Goal: Information Seeking & Learning: Check status

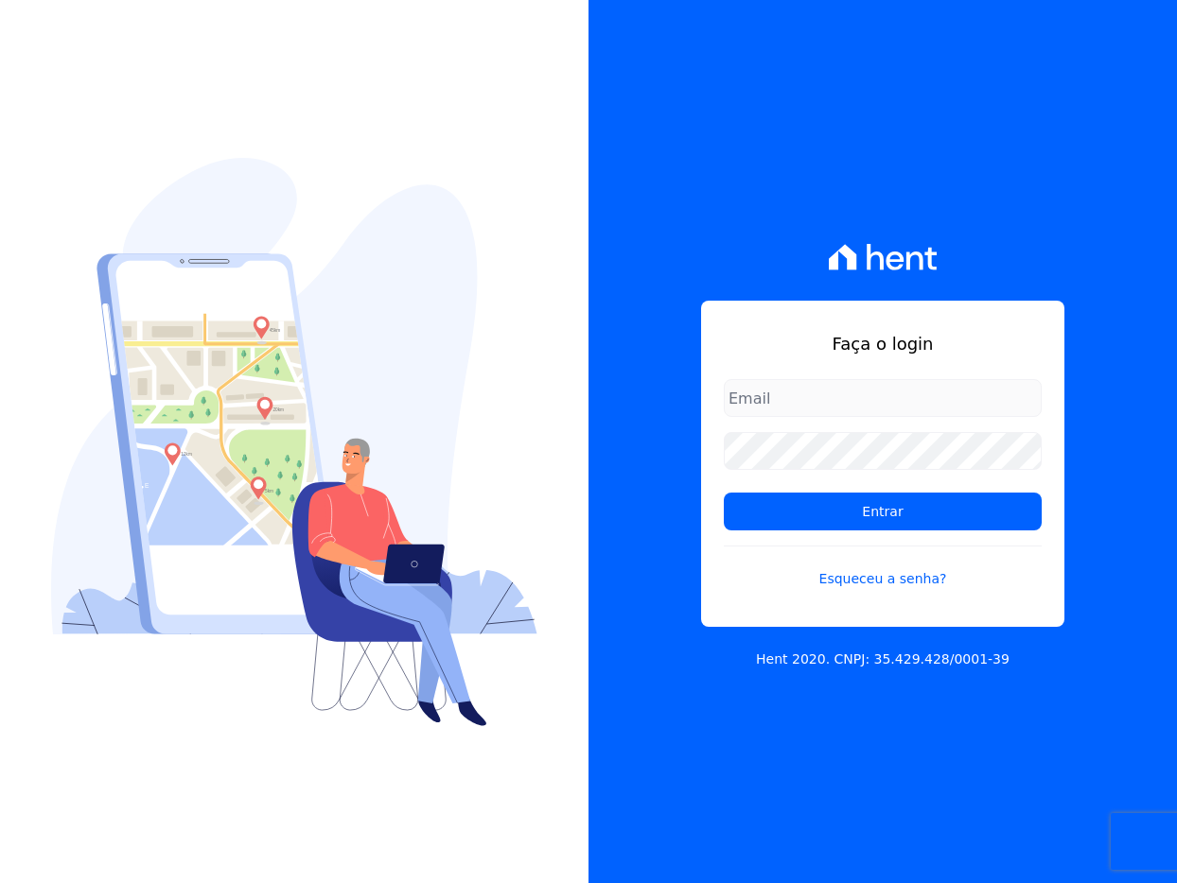
type input "[EMAIL_ADDRESS][DOMAIN_NAME]"
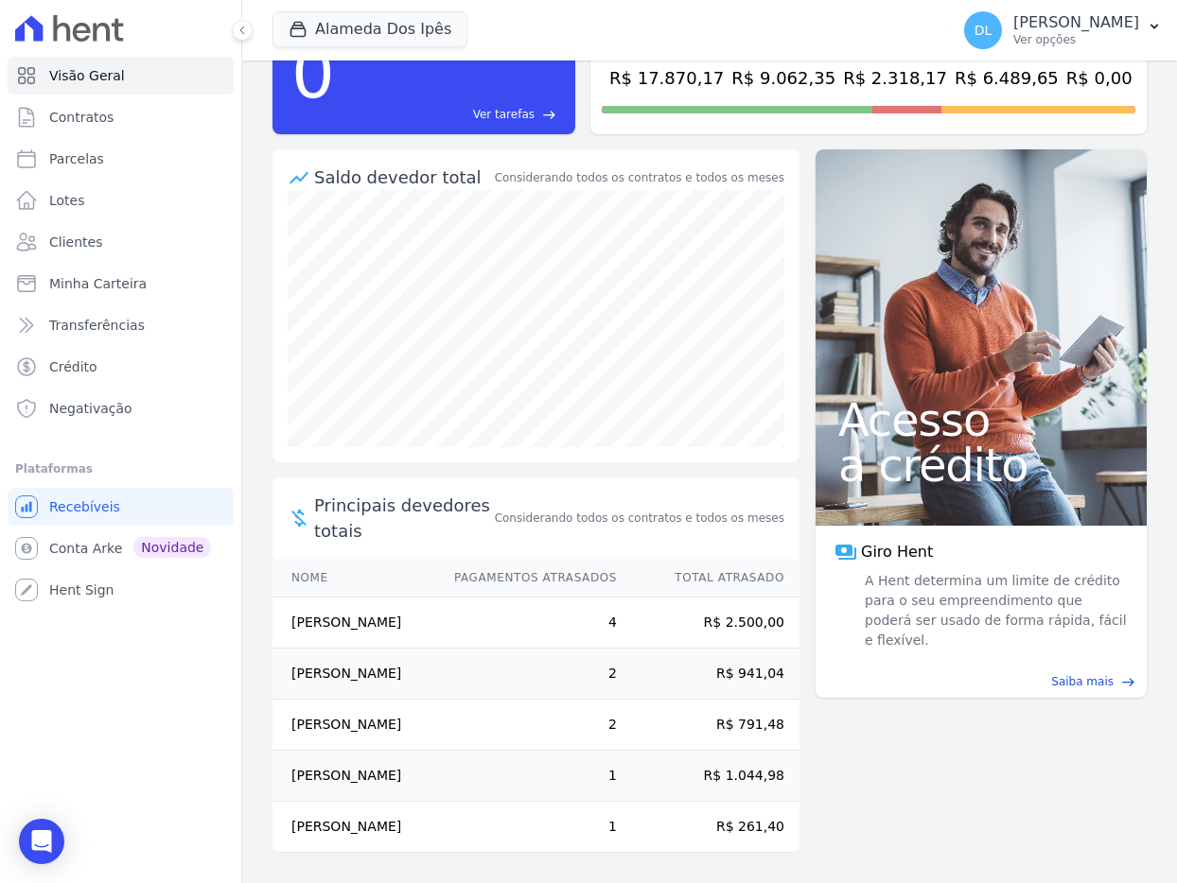
scroll to position [207, 0]
click at [135, 166] on link "Parcelas" at bounding box center [121, 159] width 226 height 38
select select
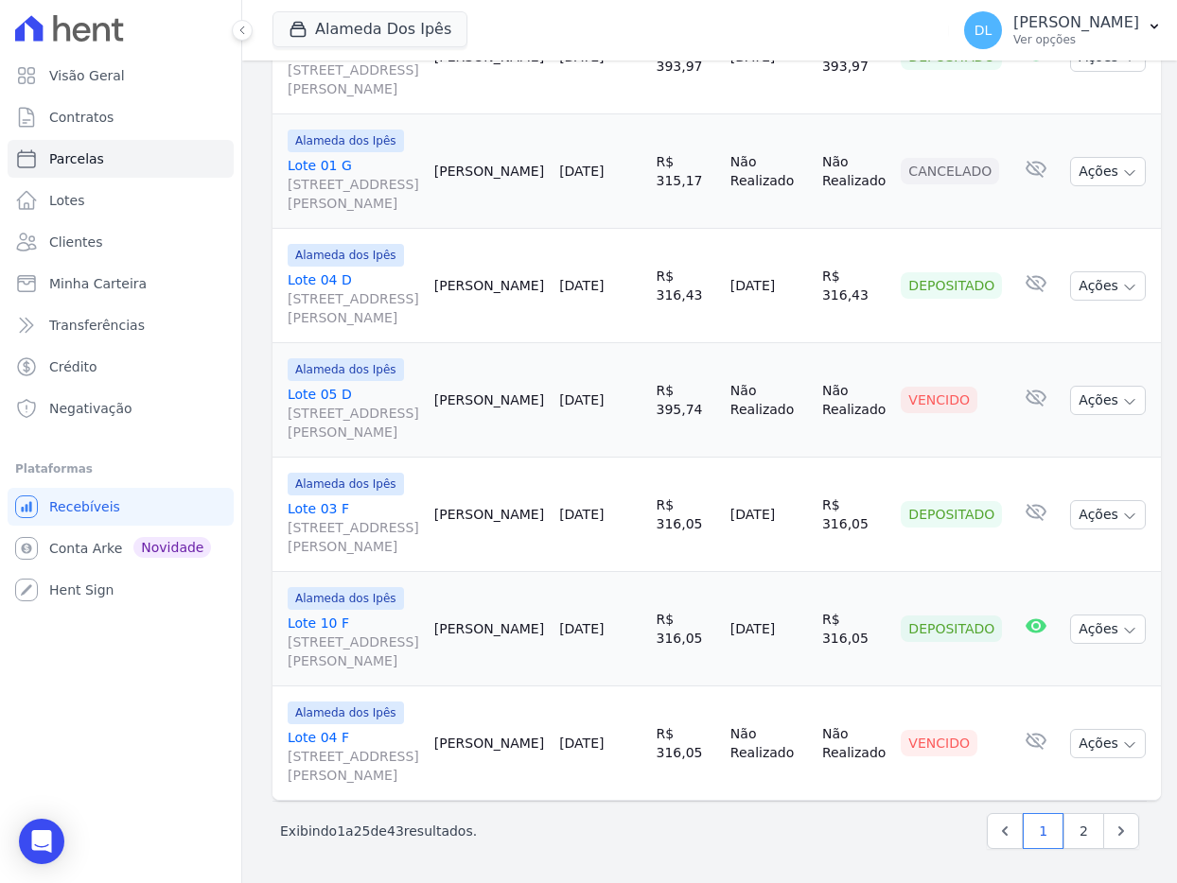
scroll to position [3579, 0]
click at [336, 385] on link "Lote 05 D [STREET_ADDRESS][PERSON_NAME]" at bounding box center [353, 413] width 131 height 57
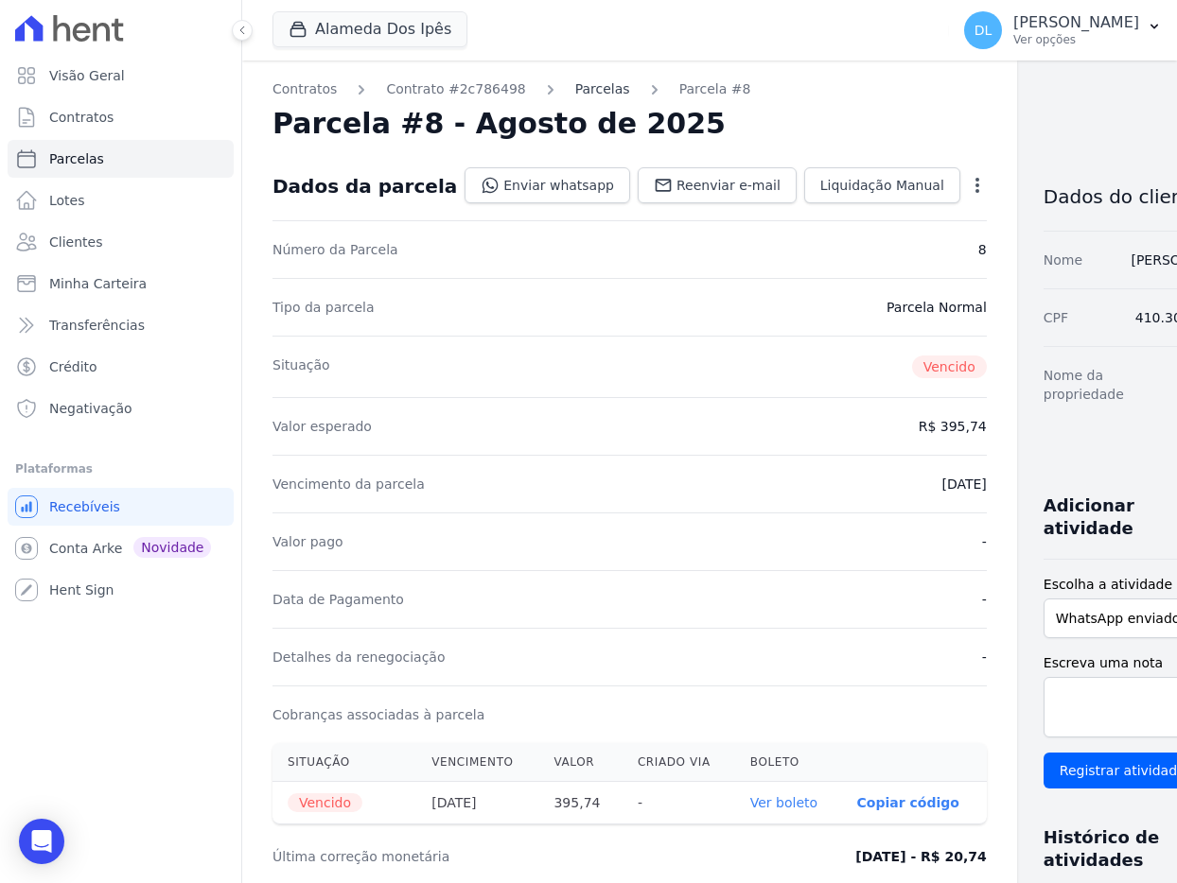
click at [579, 94] on link "Parcelas" at bounding box center [602, 89] width 55 height 20
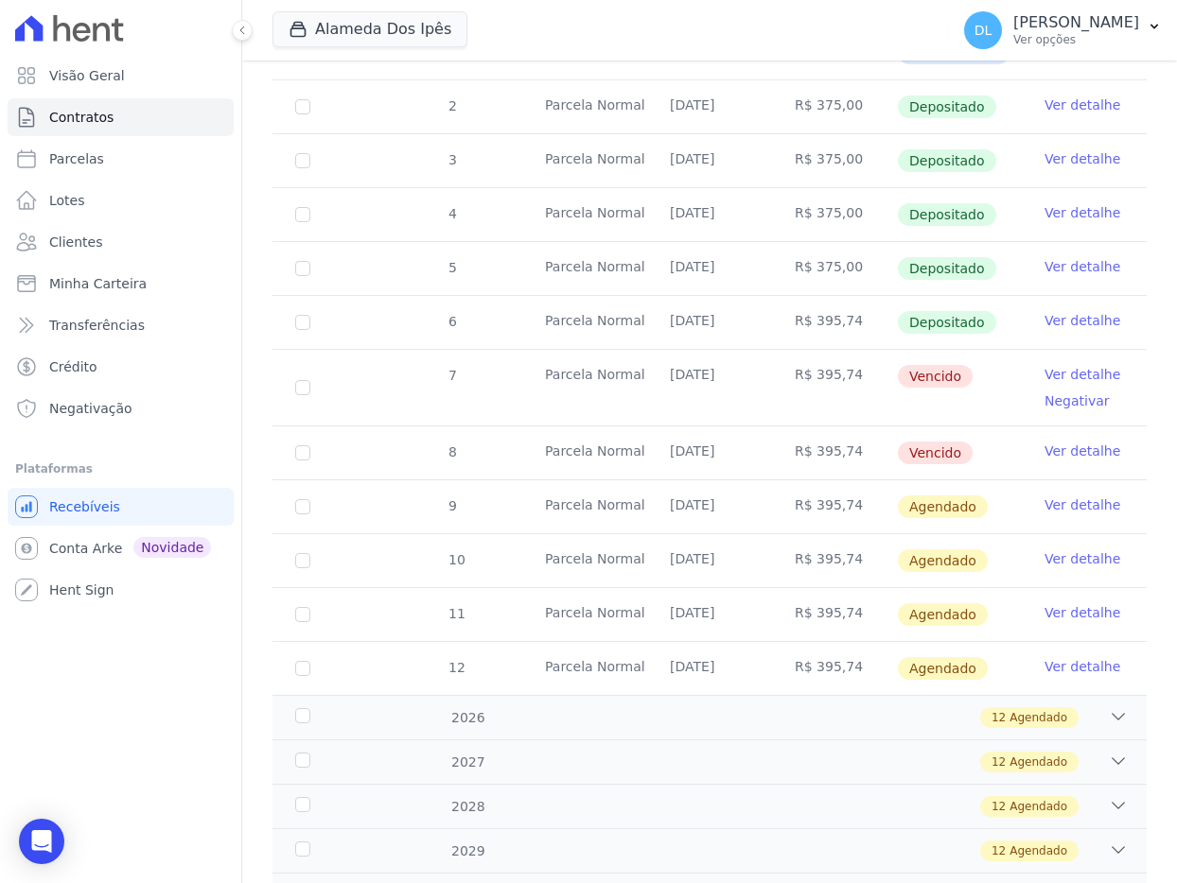
scroll to position [441, 0]
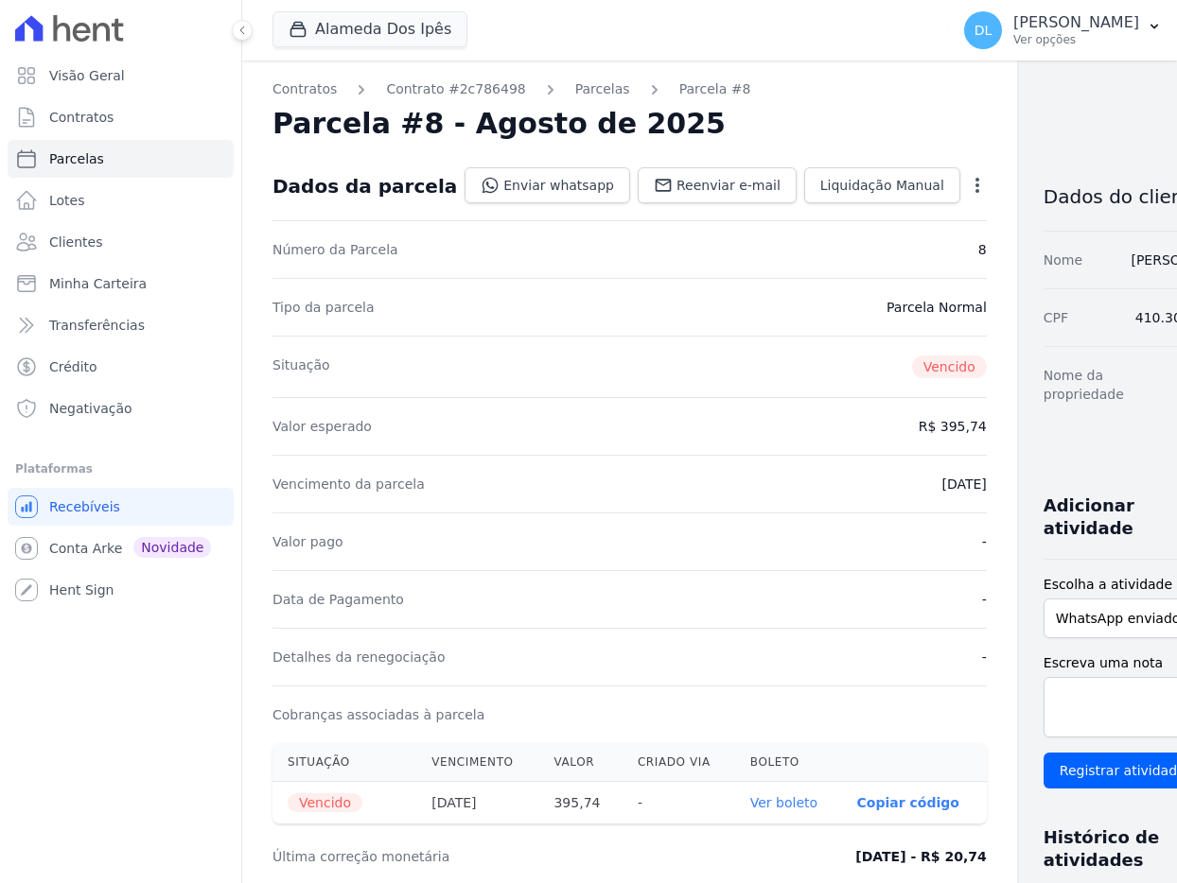
select select
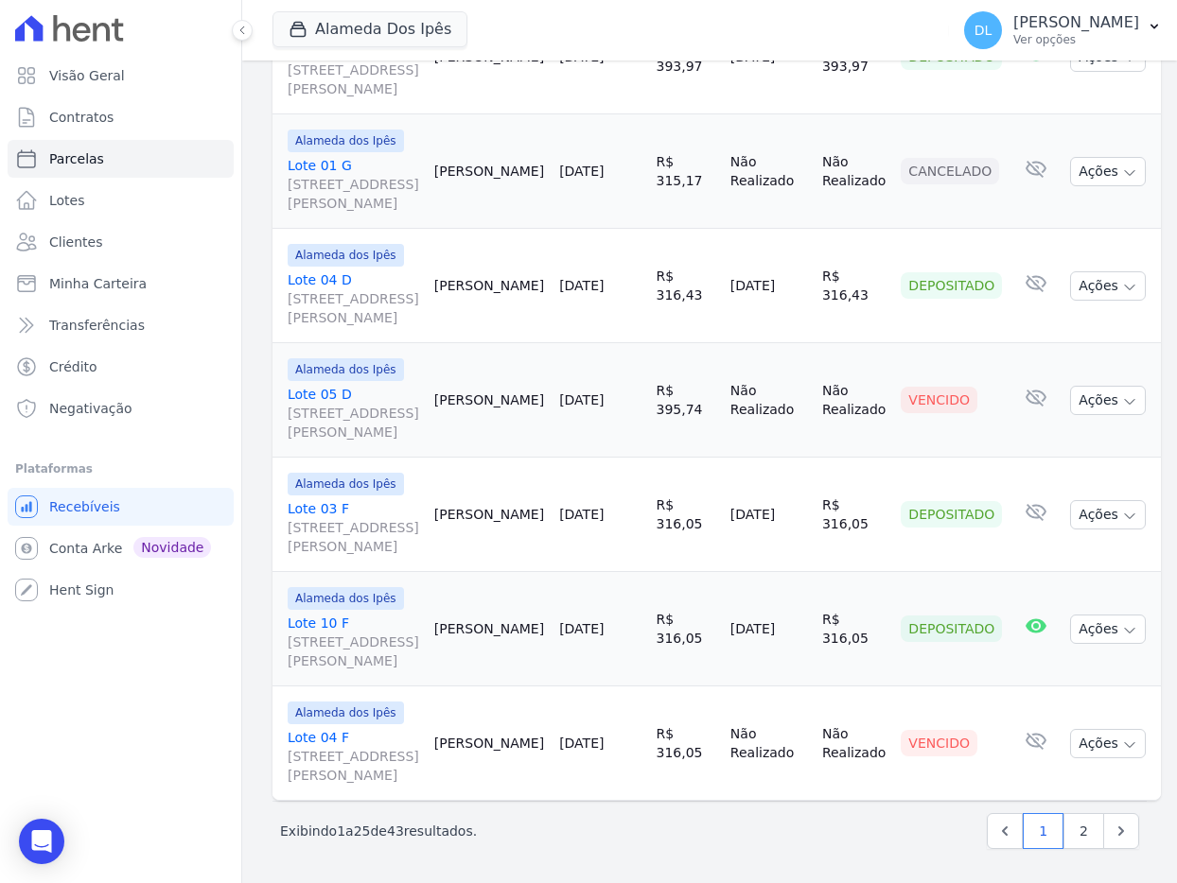
scroll to position [3614, 0]
click at [333, 728] on link "Lote 04 F [STREET_ADDRESS][PERSON_NAME]" at bounding box center [353, 756] width 131 height 57
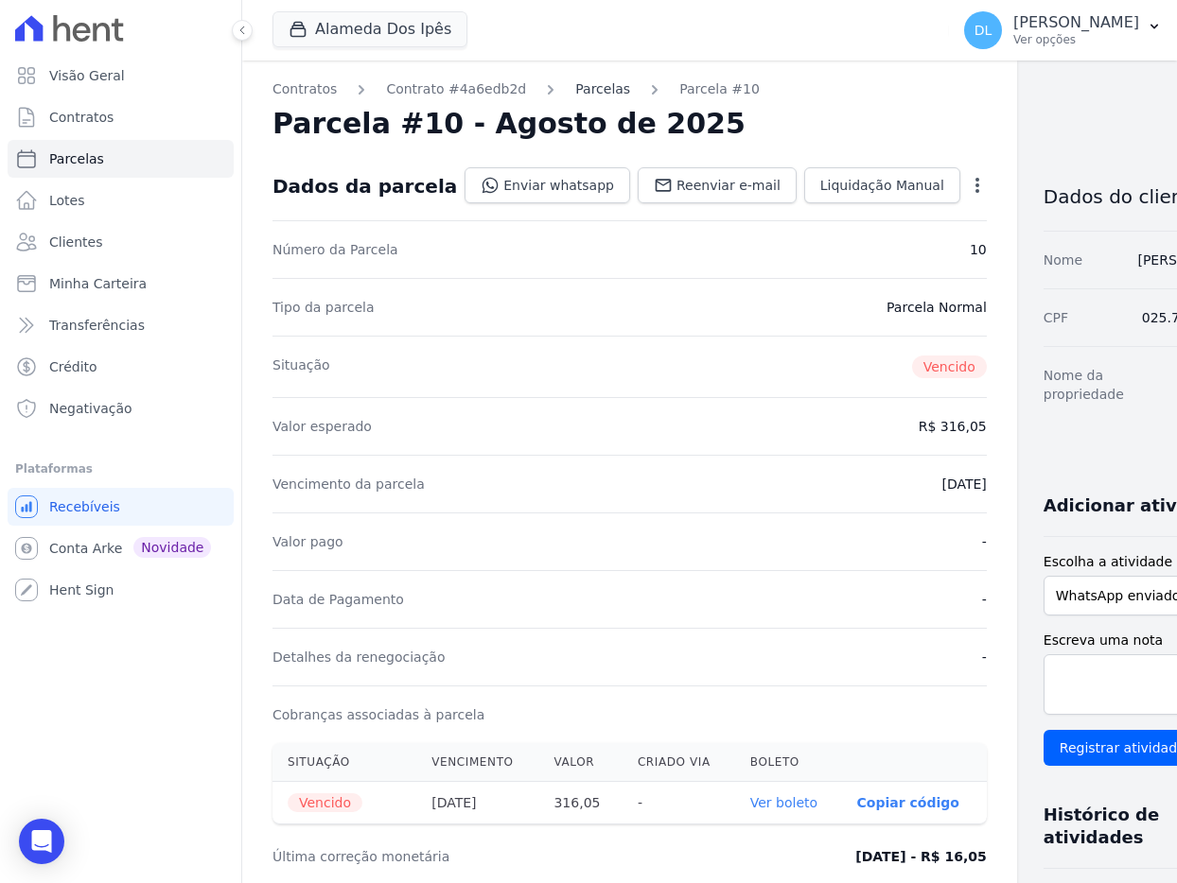
click at [602, 91] on link "Parcelas" at bounding box center [602, 89] width 55 height 20
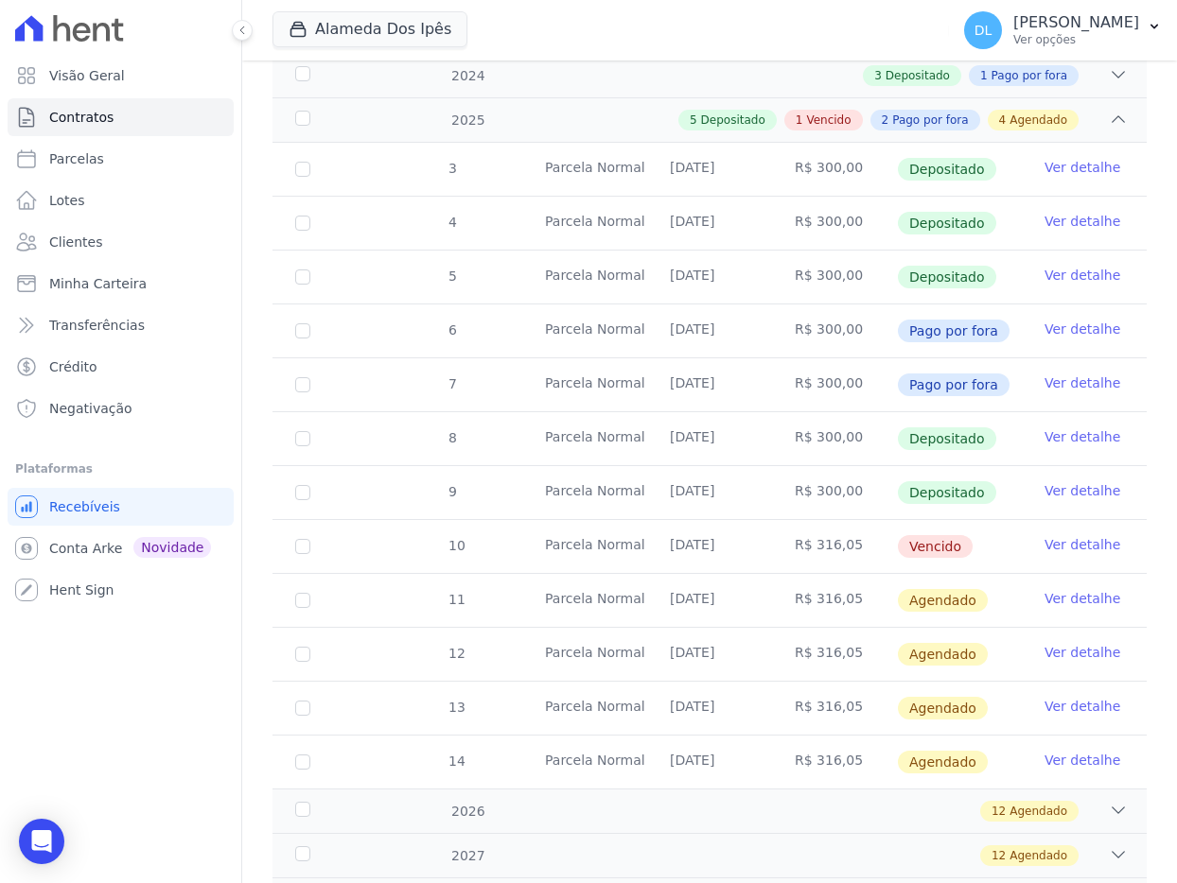
scroll to position [312, 0]
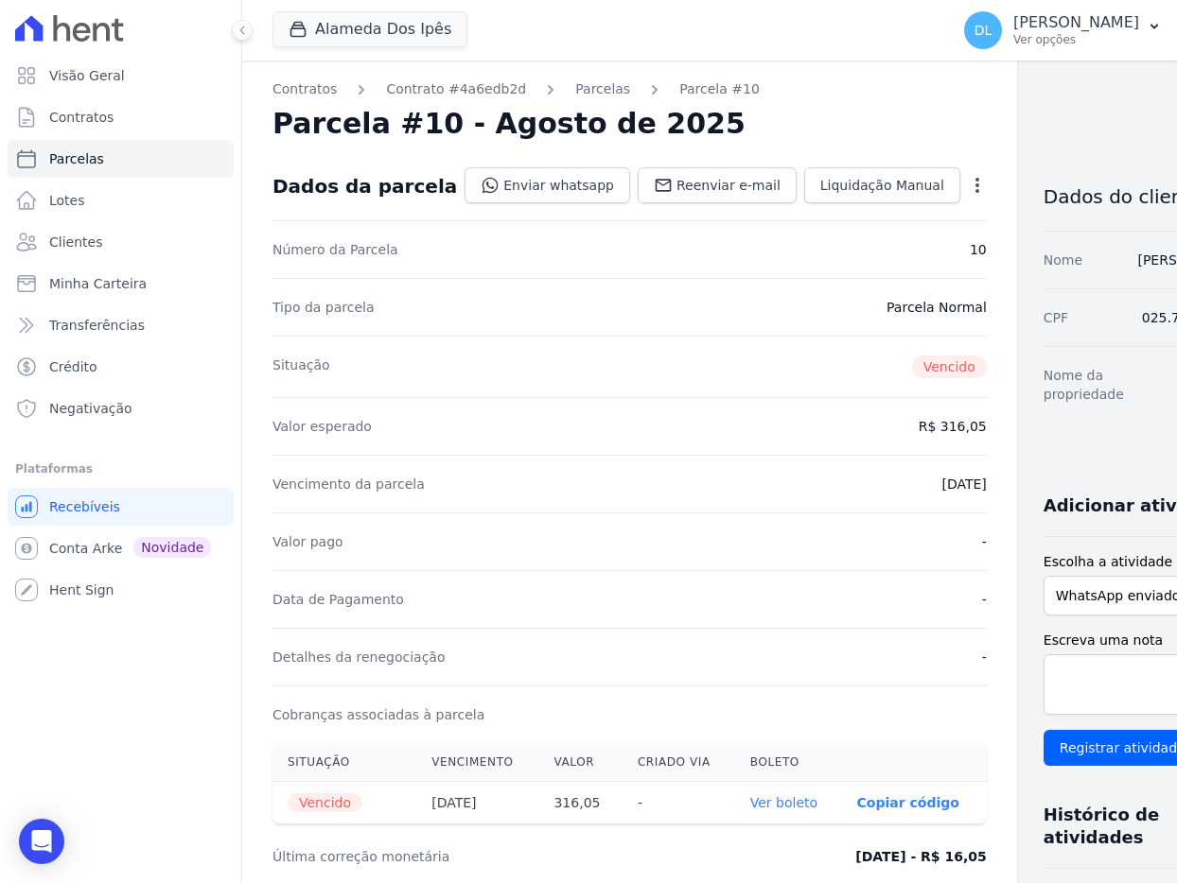
select select
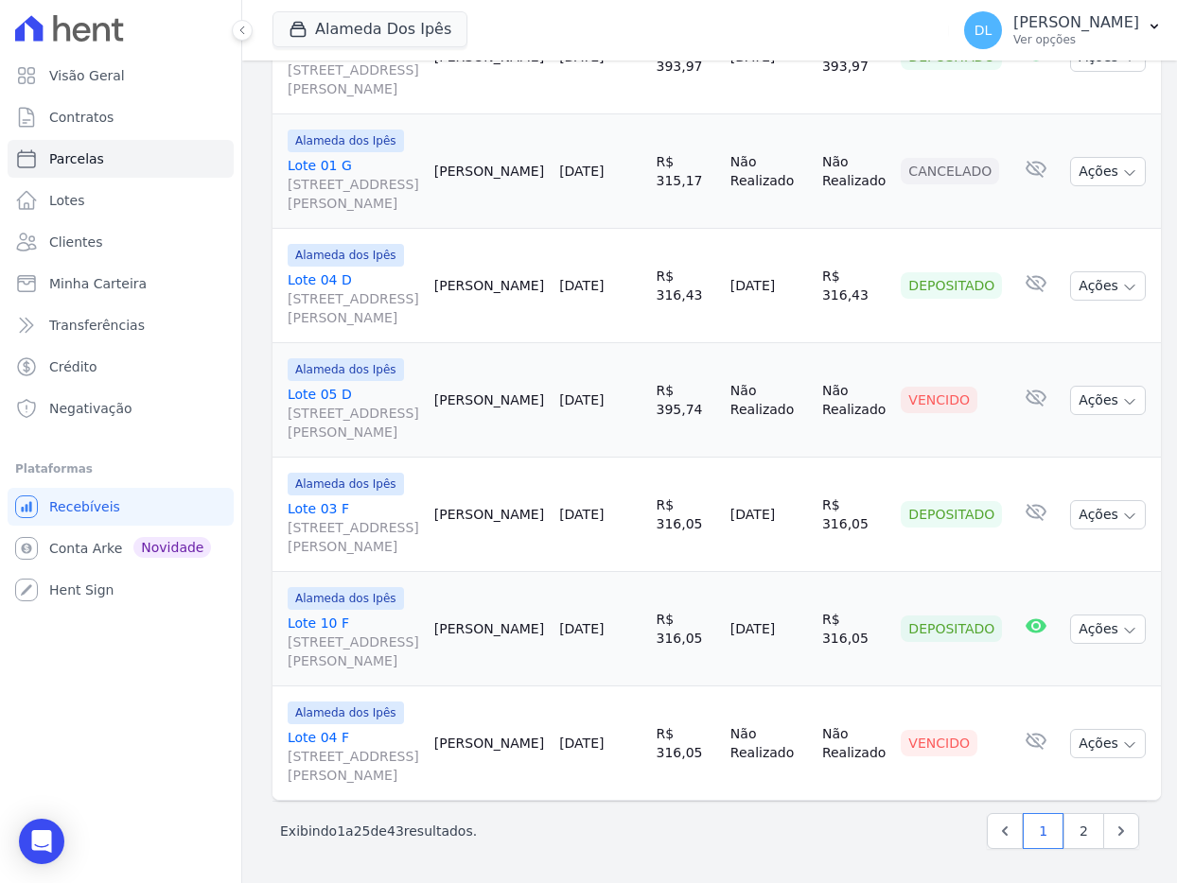
scroll to position [3614, 0]
click at [1073, 829] on link "2" at bounding box center [1083, 831] width 41 height 36
select select
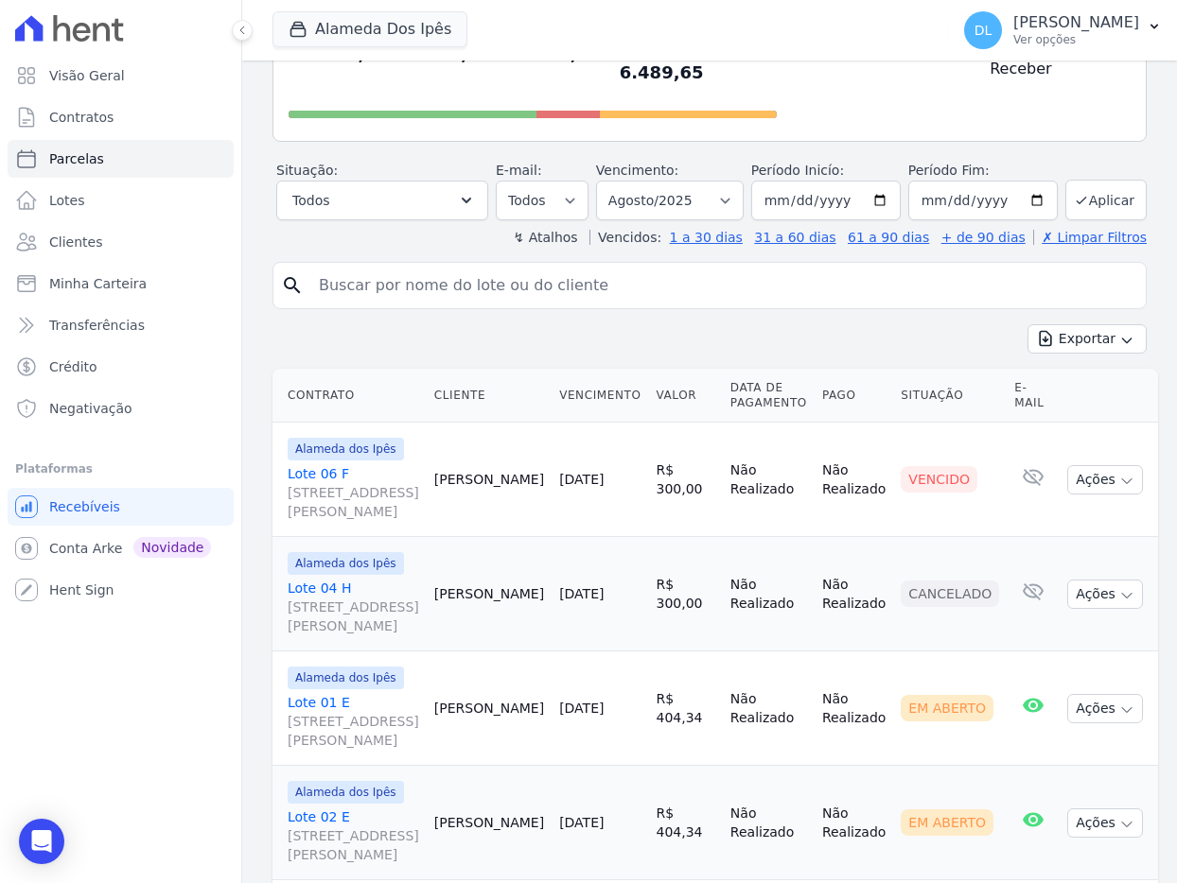
scroll to position [210, 0]
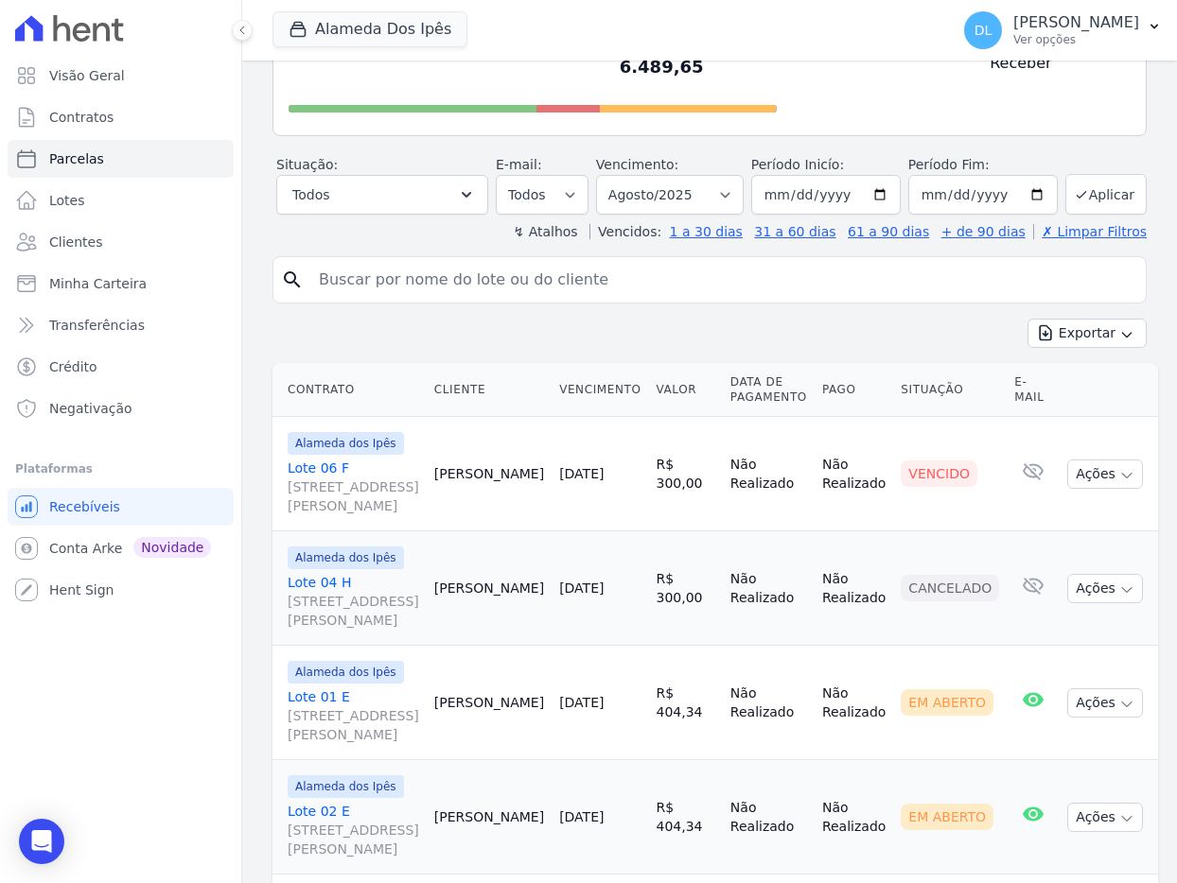
click at [340, 466] on link "Lote 06 F [STREET_ADDRESS][PERSON_NAME]" at bounding box center [353, 487] width 131 height 57
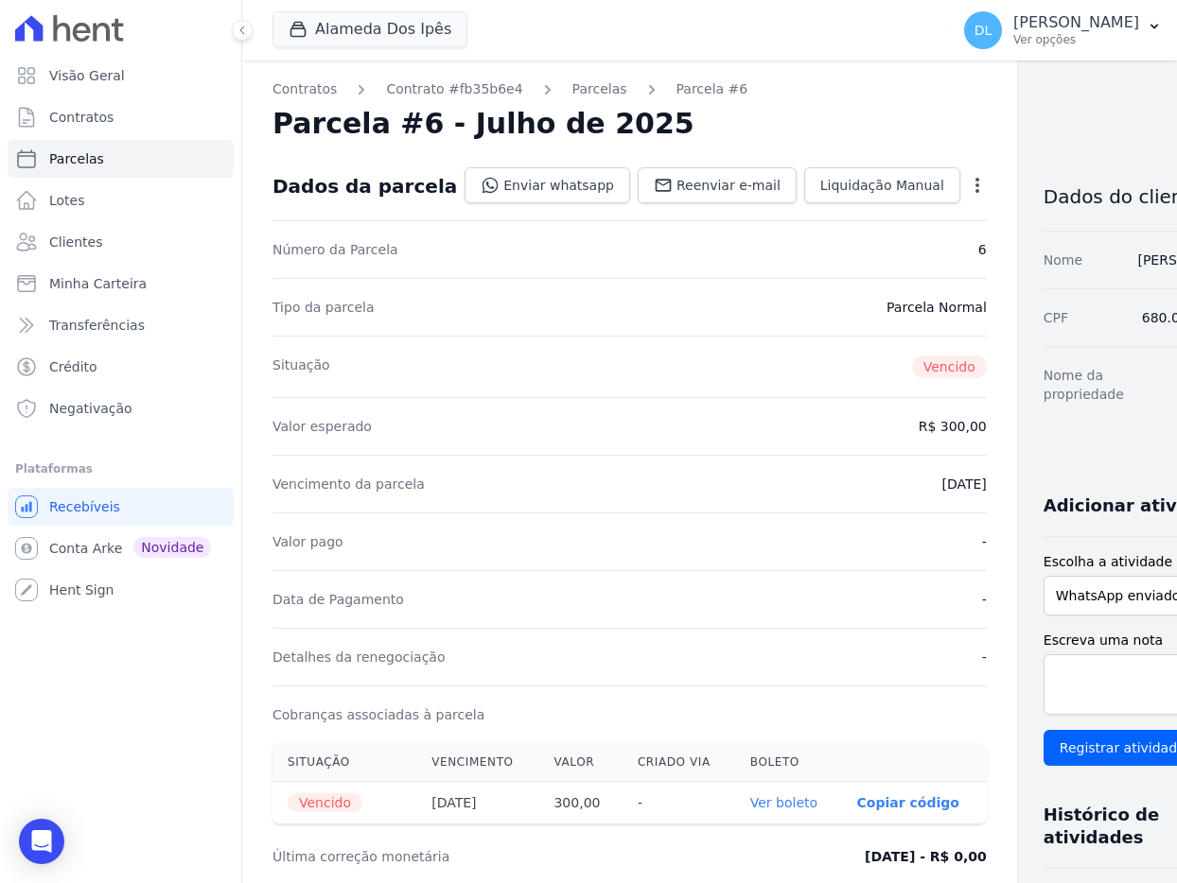
select select
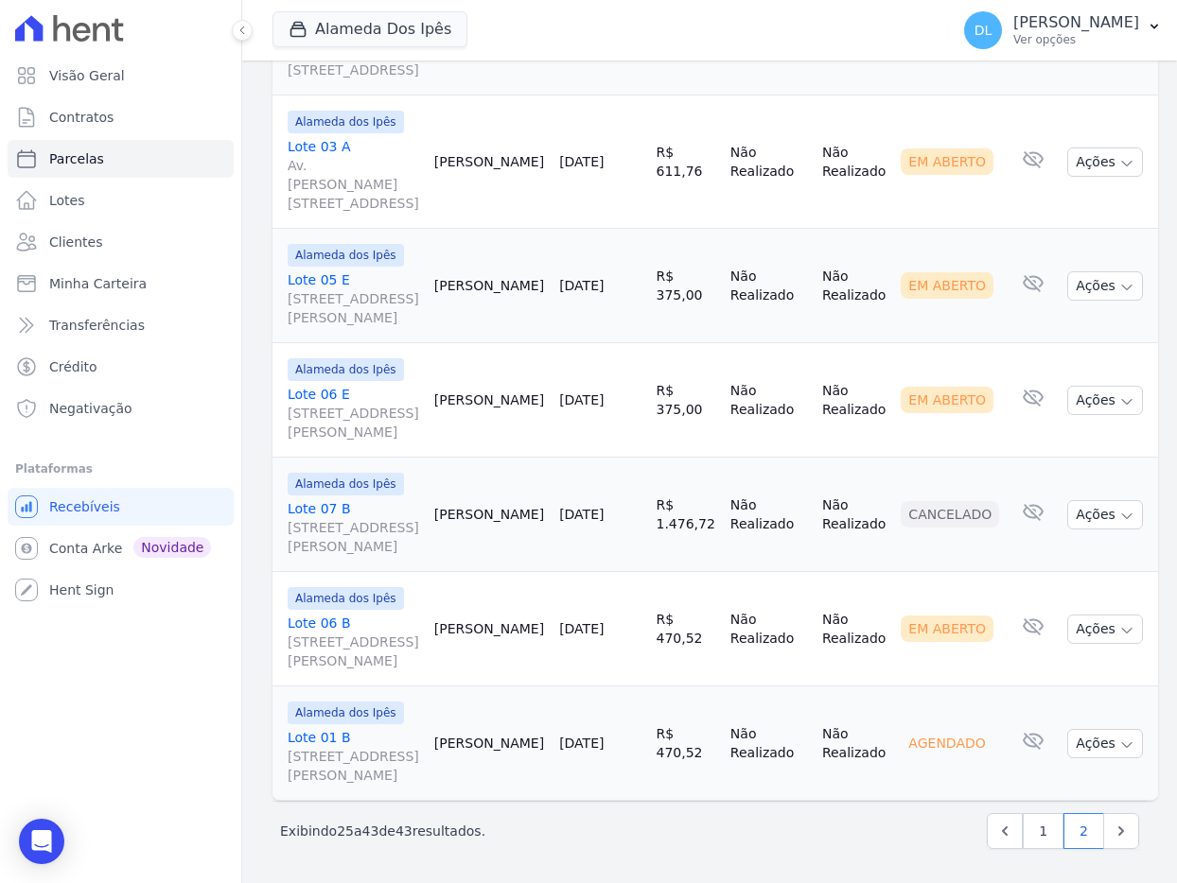
scroll to position [2548, 0]
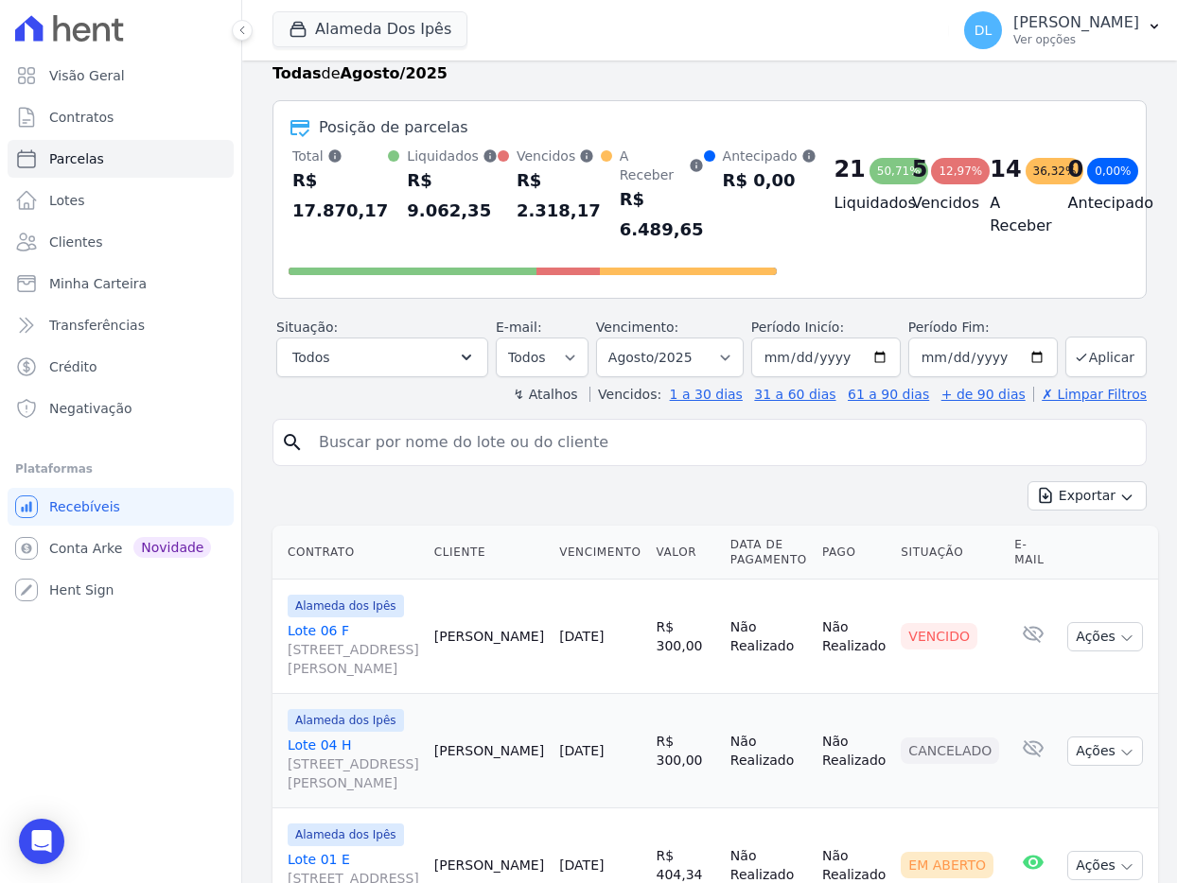
scroll to position [0, 0]
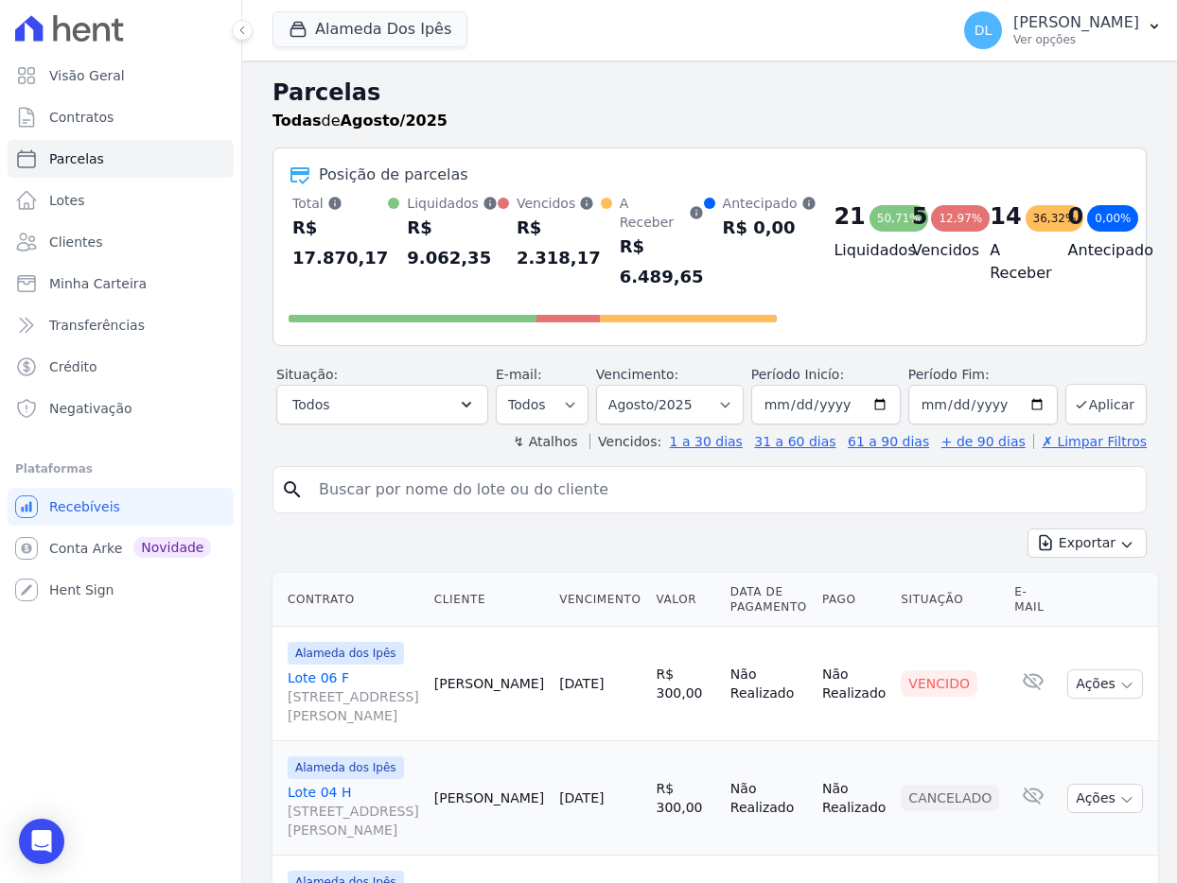
click at [601, 93] on h2 "Parcelas" at bounding box center [709, 93] width 874 height 34
click at [87, 68] on span "Visão Geral" at bounding box center [87, 75] width 76 height 19
